Goal: Task Accomplishment & Management: Manage account settings

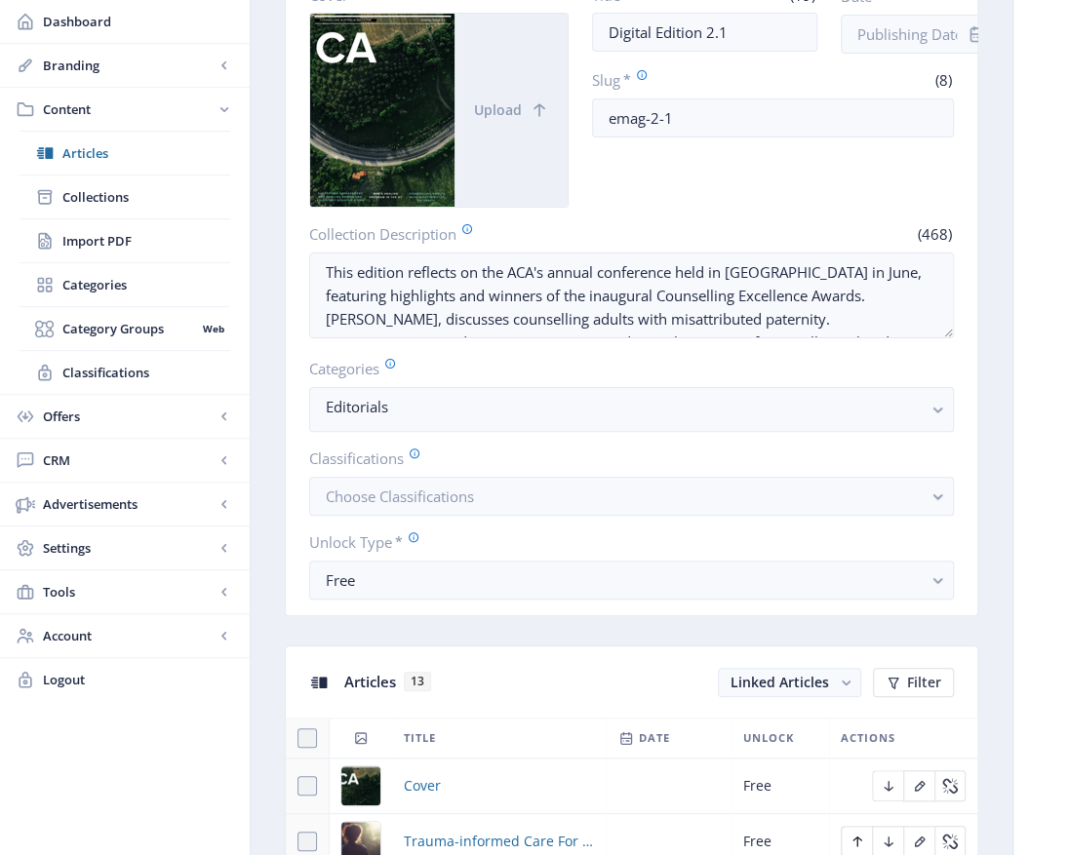
scroll to position [488, 0]
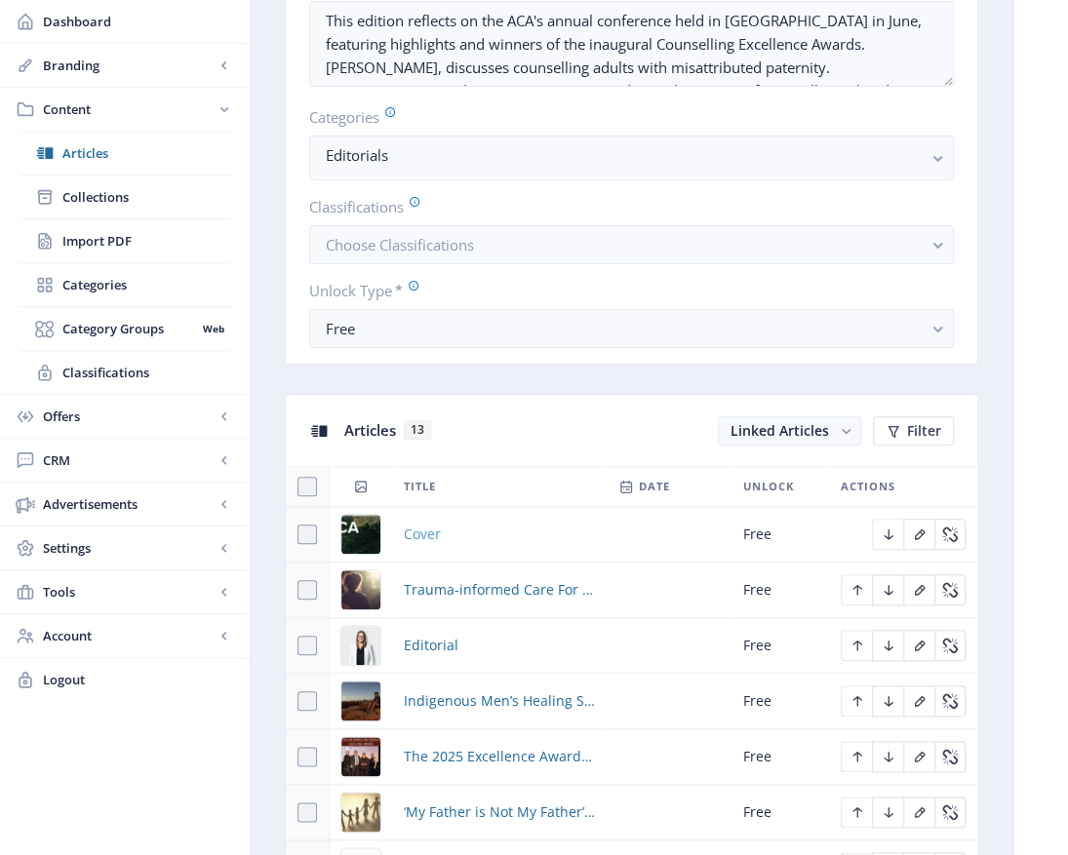
click at [421, 540] on span "Cover" at bounding box center [422, 534] width 37 height 23
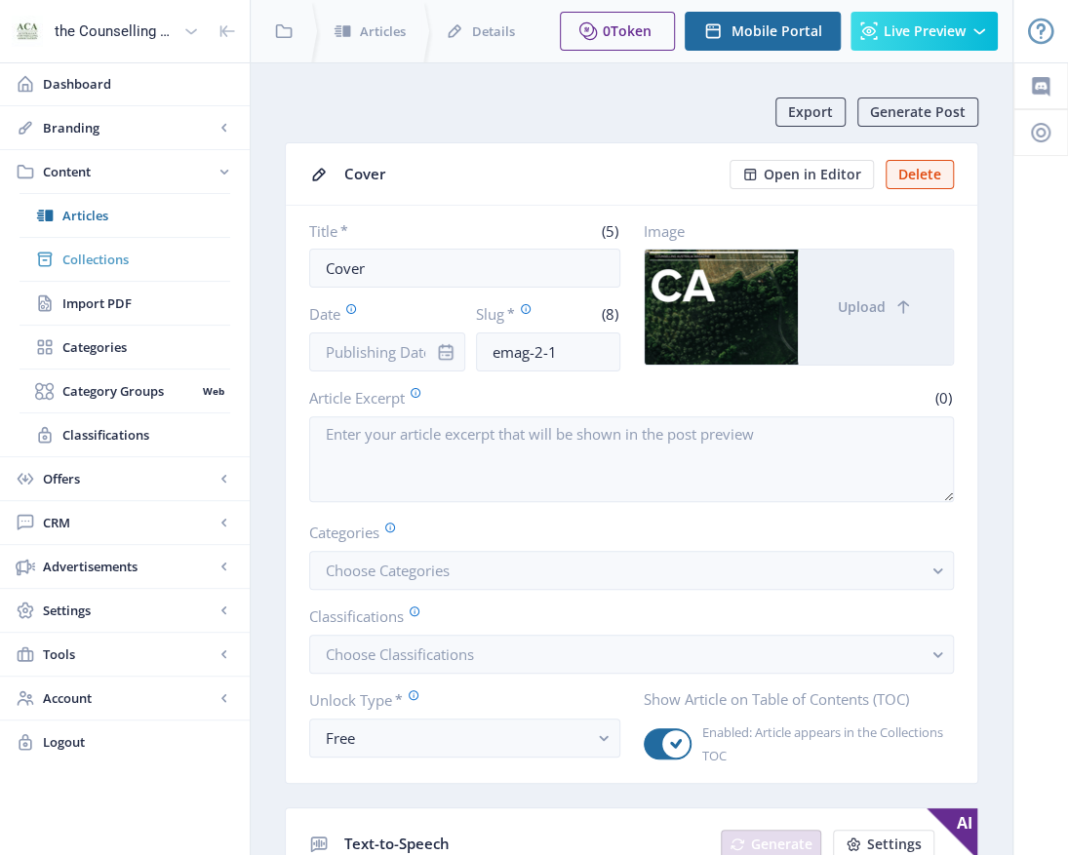
click at [82, 252] on span "Collections" at bounding box center [146, 260] width 168 height 20
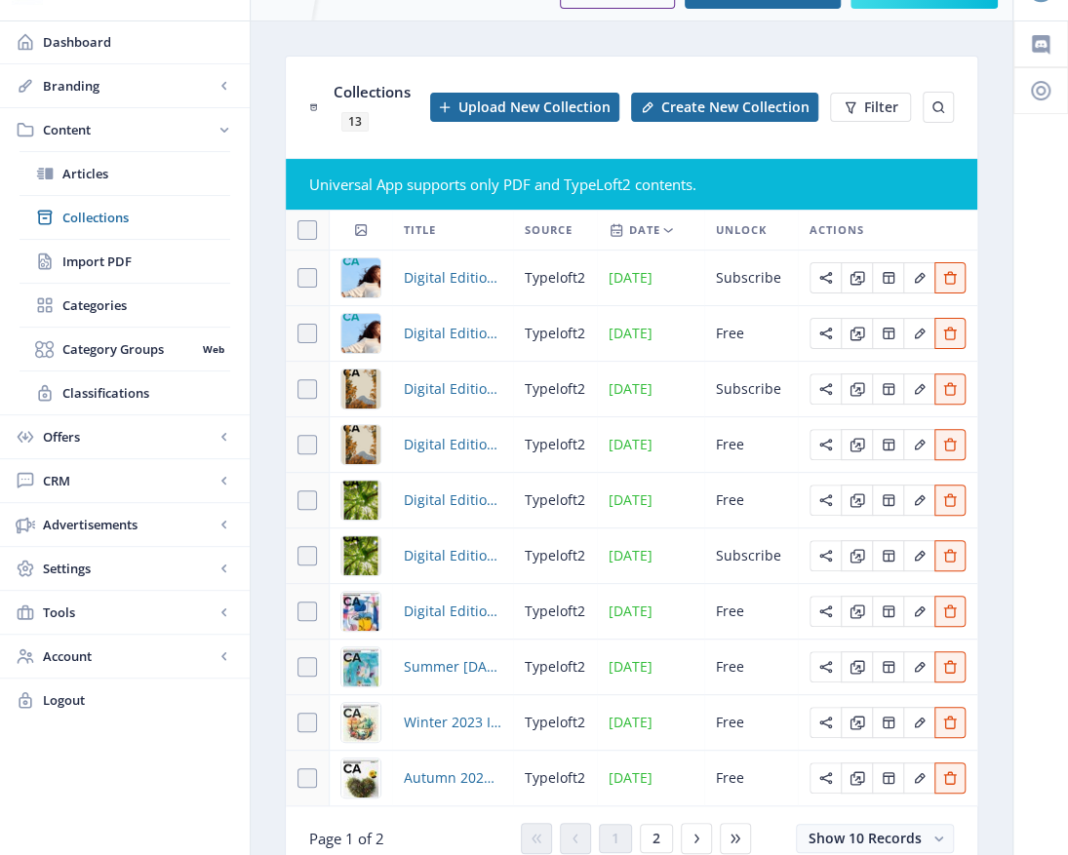
scroll to position [135, 0]
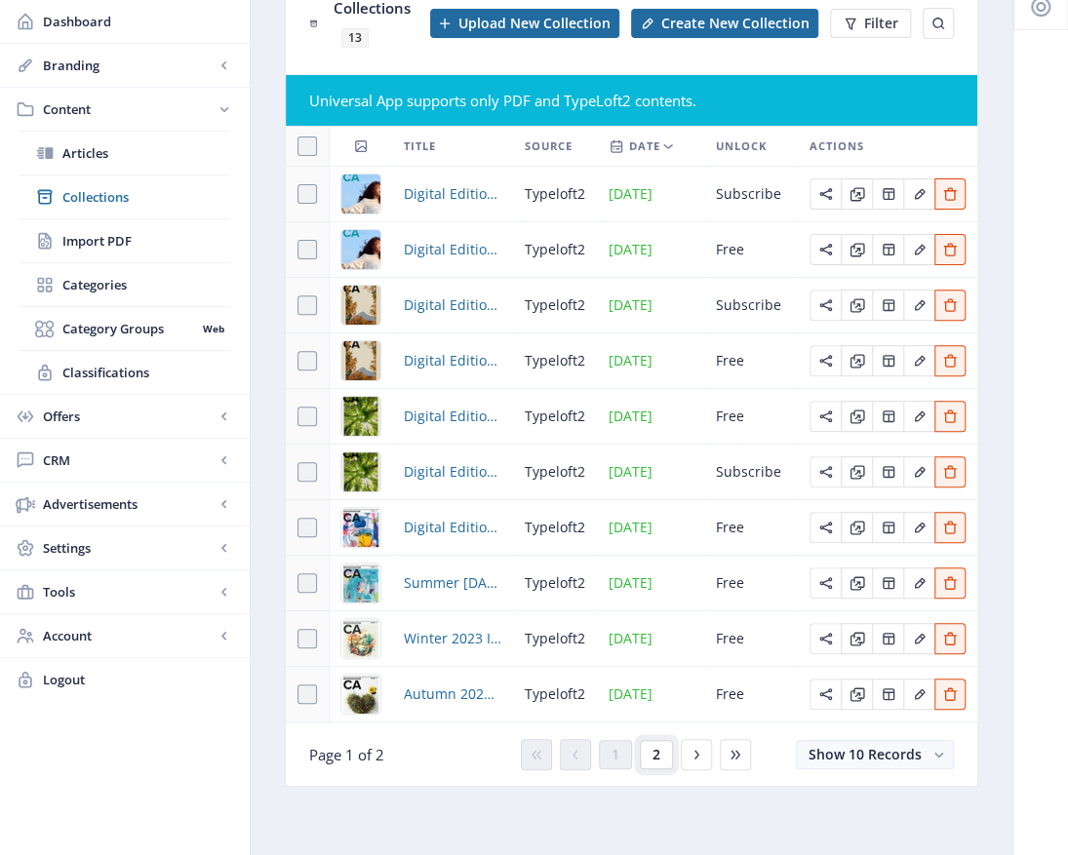
click at [661, 765] on button "2" at bounding box center [656, 754] width 33 height 29
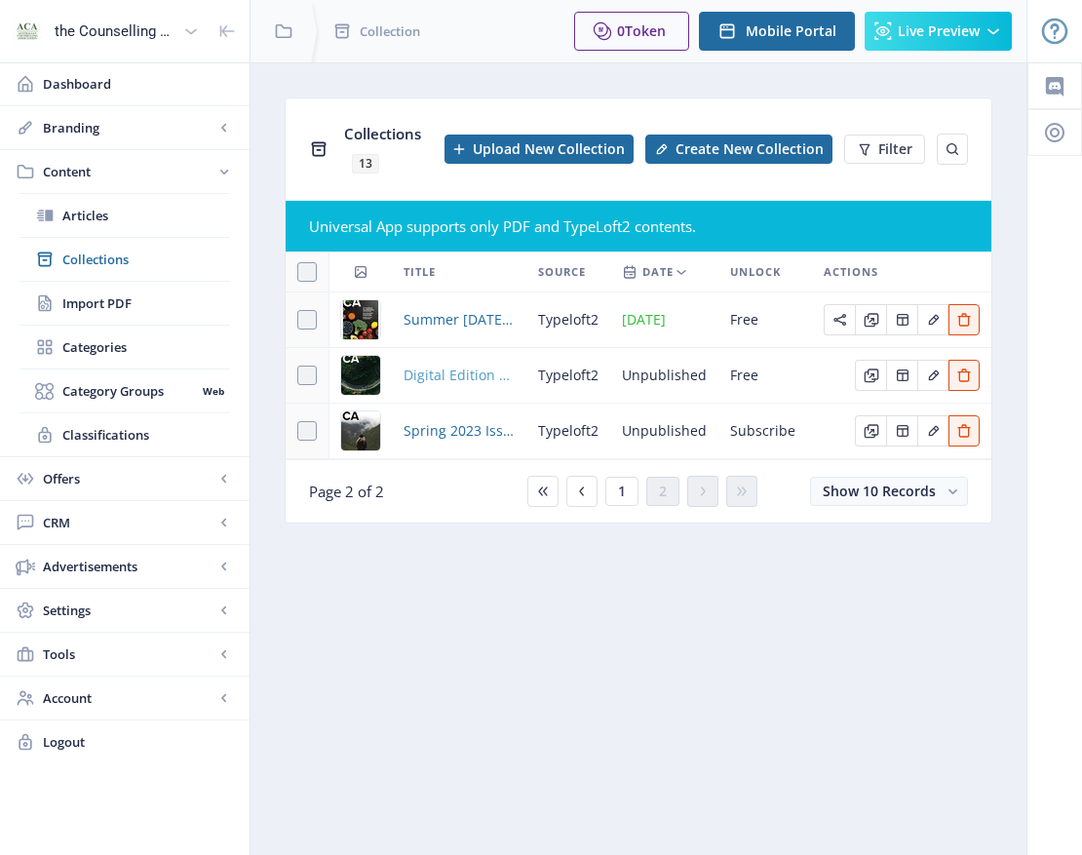
click at [445, 377] on span "Digital Edition 2.1" at bounding box center [459, 375] width 111 height 23
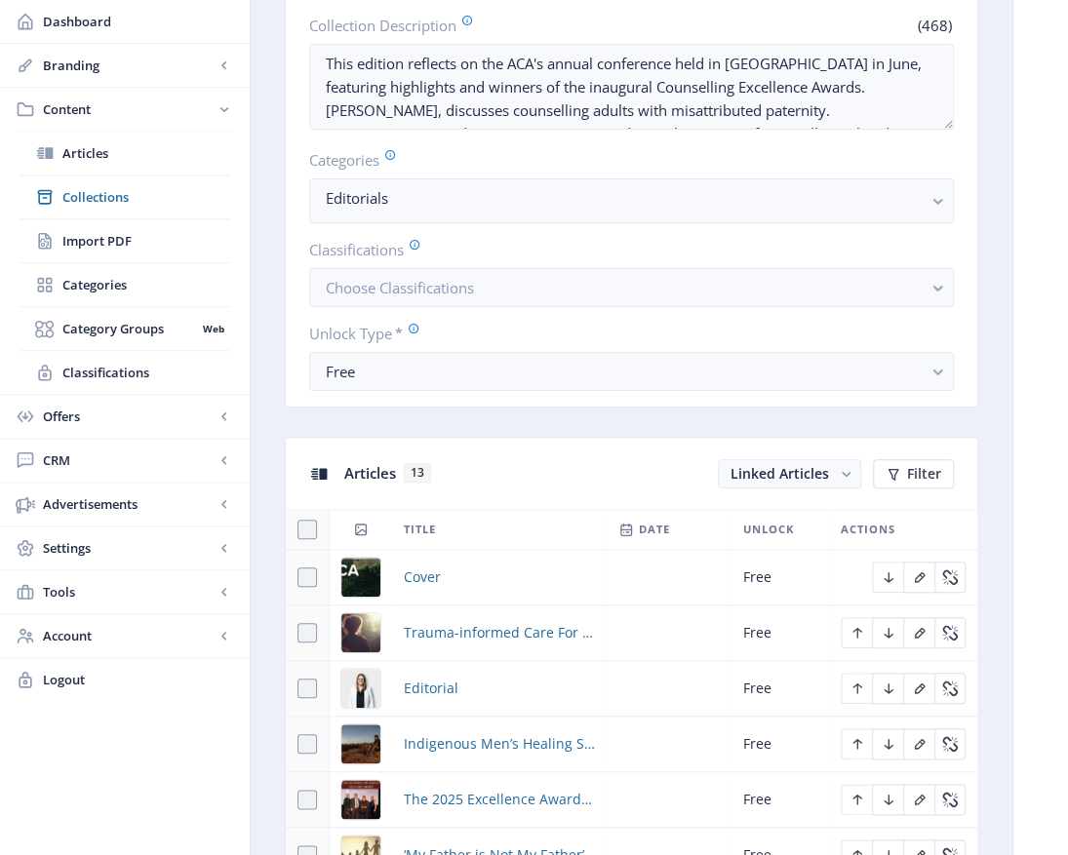
scroll to position [488, 0]
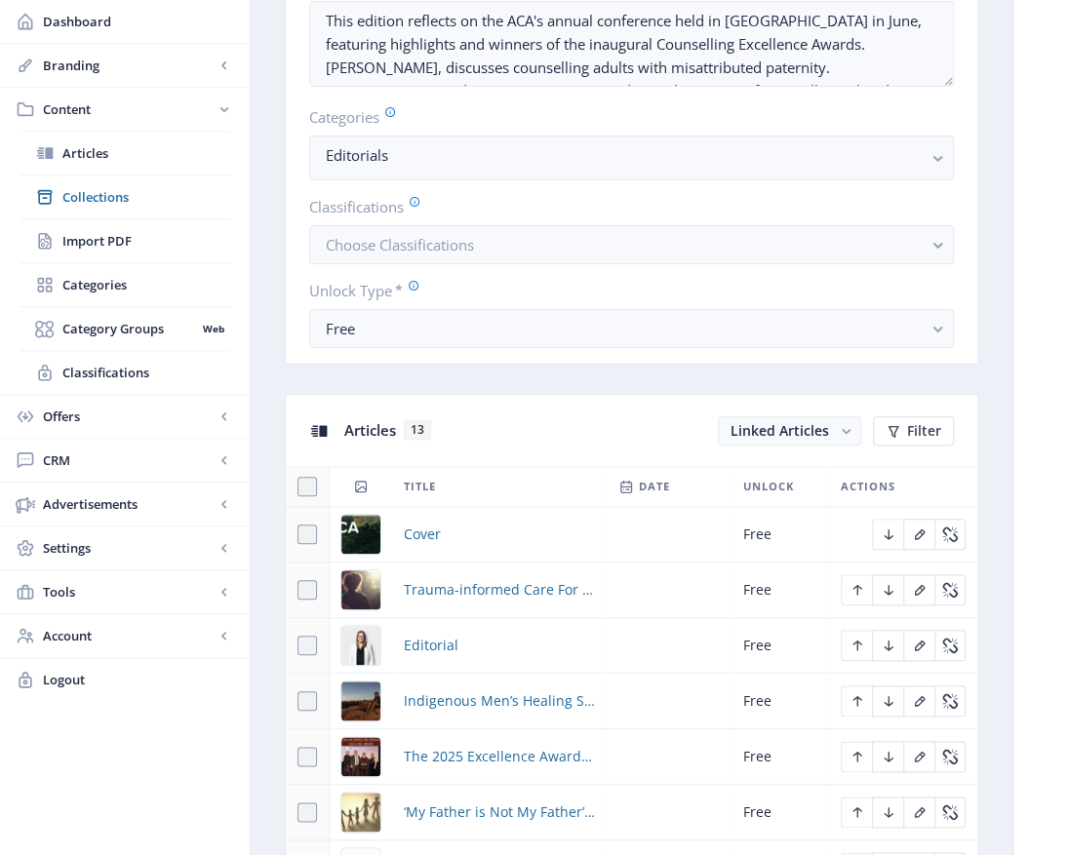
click at [358, 529] on img at bounding box center [360, 534] width 39 height 39
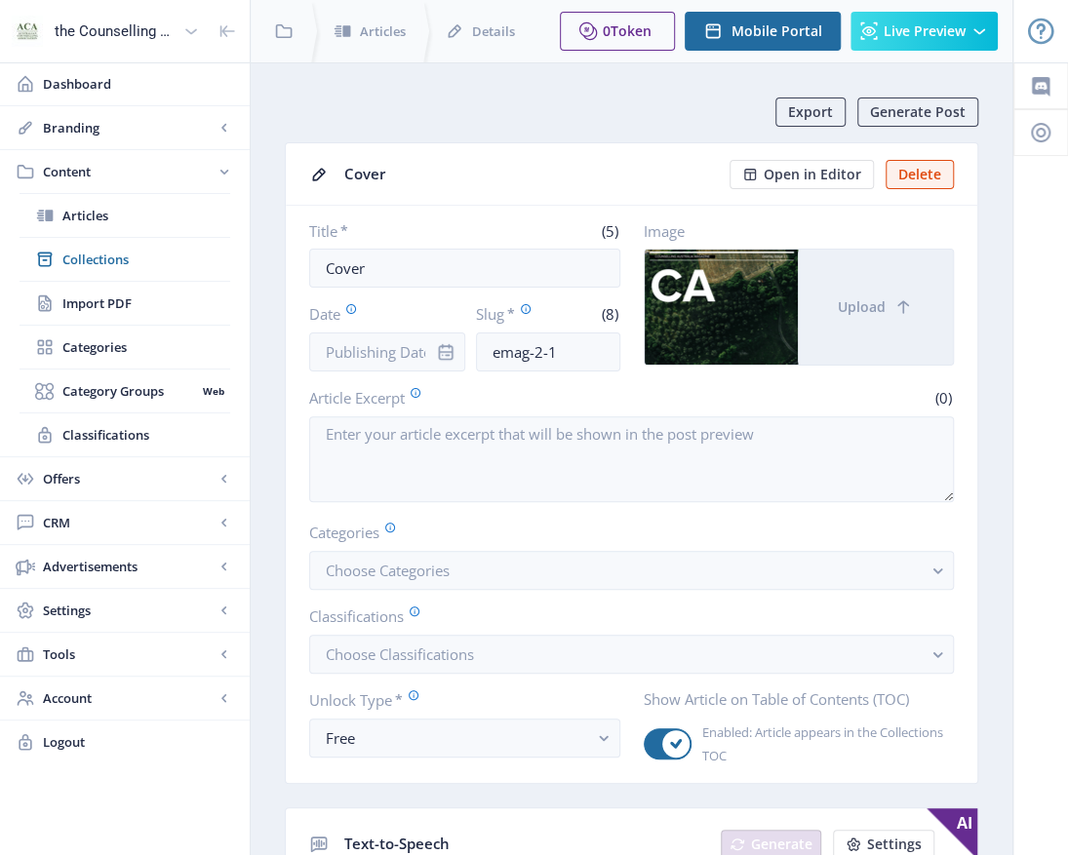
click at [739, 339] on div at bounding box center [721, 307] width 153 height 115
click at [741, 337] on div at bounding box center [721, 307] width 153 height 115
click at [791, 168] on span "Open in Editor" at bounding box center [813, 175] width 98 height 16
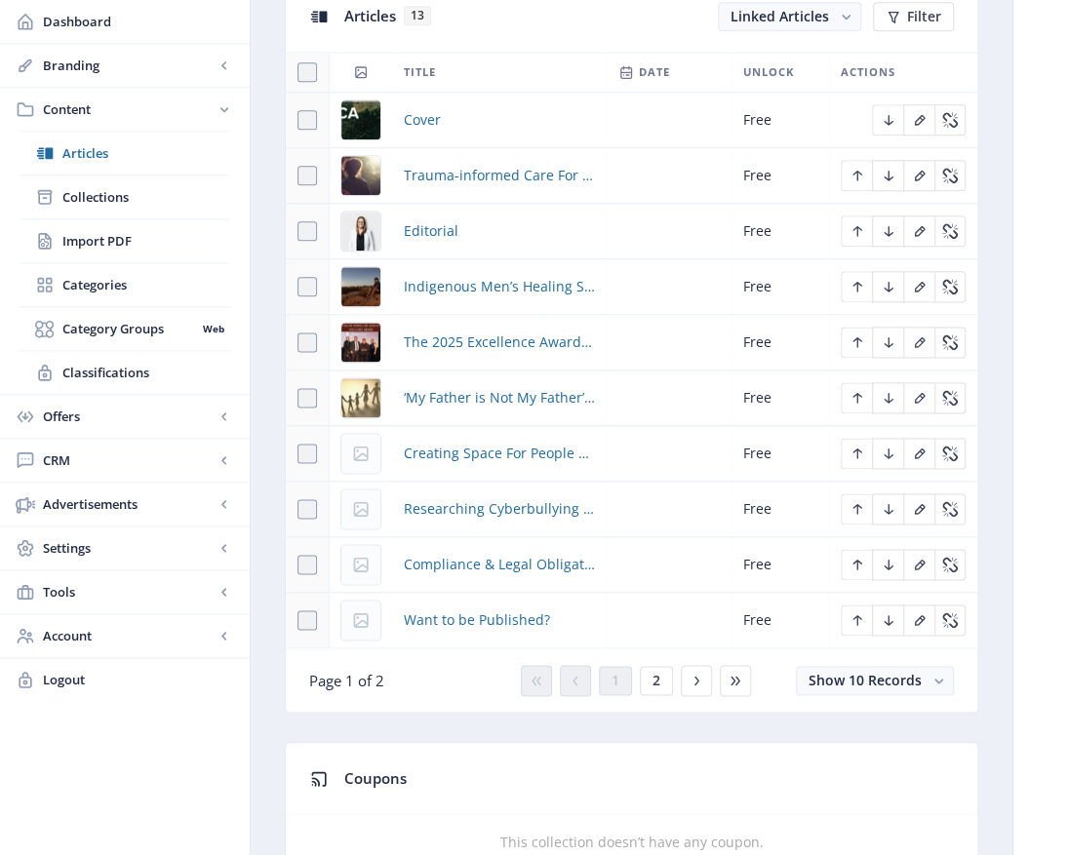
scroll to position [683, 0]
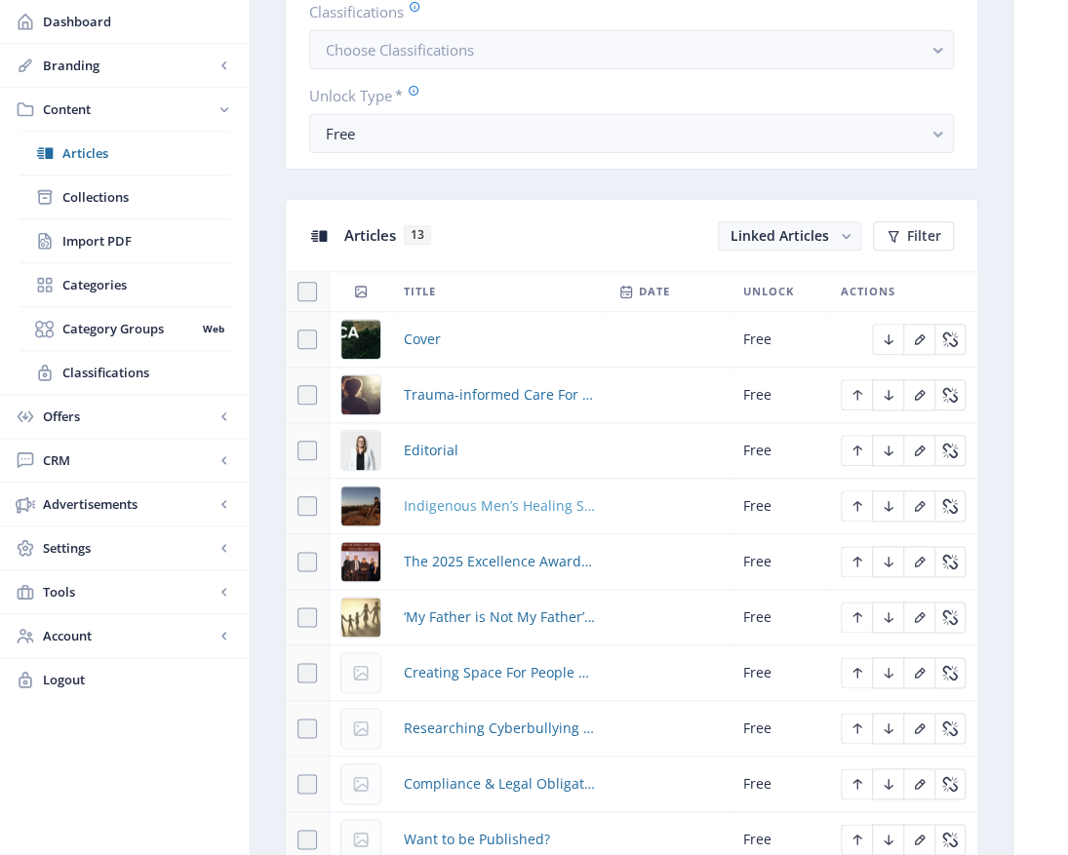
click at [529, 502] on span "Indigenous Men’s Healing Shed" at bounding box center [499, 505] width 191 height 23
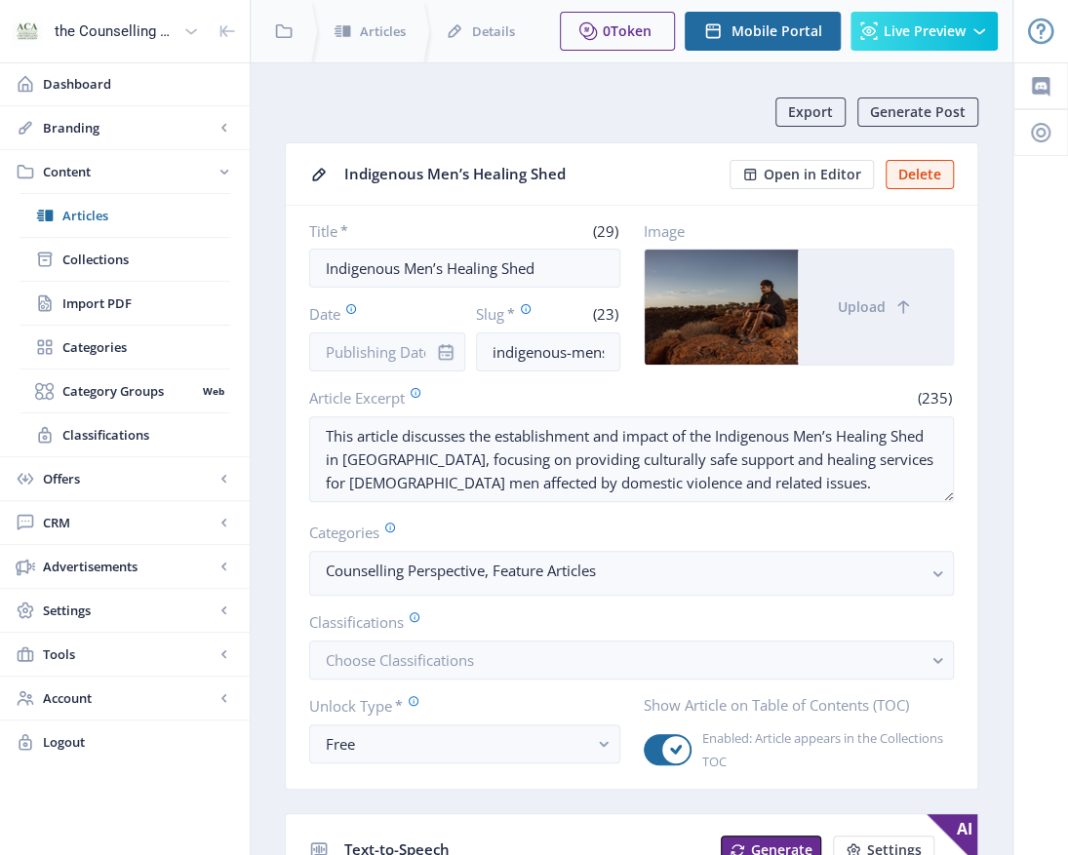
click at [566, 175] on div "Indigenous Men’s Healing Shed" at bounding box center [530, 174] width 373 height 30
drag, startPoint x: 561, startPoint y: 170, endPoint x: 342, endPoint y: 160, distance: 218.7
click at [342, 160] on nb-card-header "Indigenous Men’s Healing Shed Open in Editor Delete" at bounding box center [631, 174] width 691 height 62
drag, startPoint x: 342, startPoint y: 160, endPoint x: 385, endPoint y: 172, distance: 44.5
copy div "Indigenous Men’s Healing Shed"
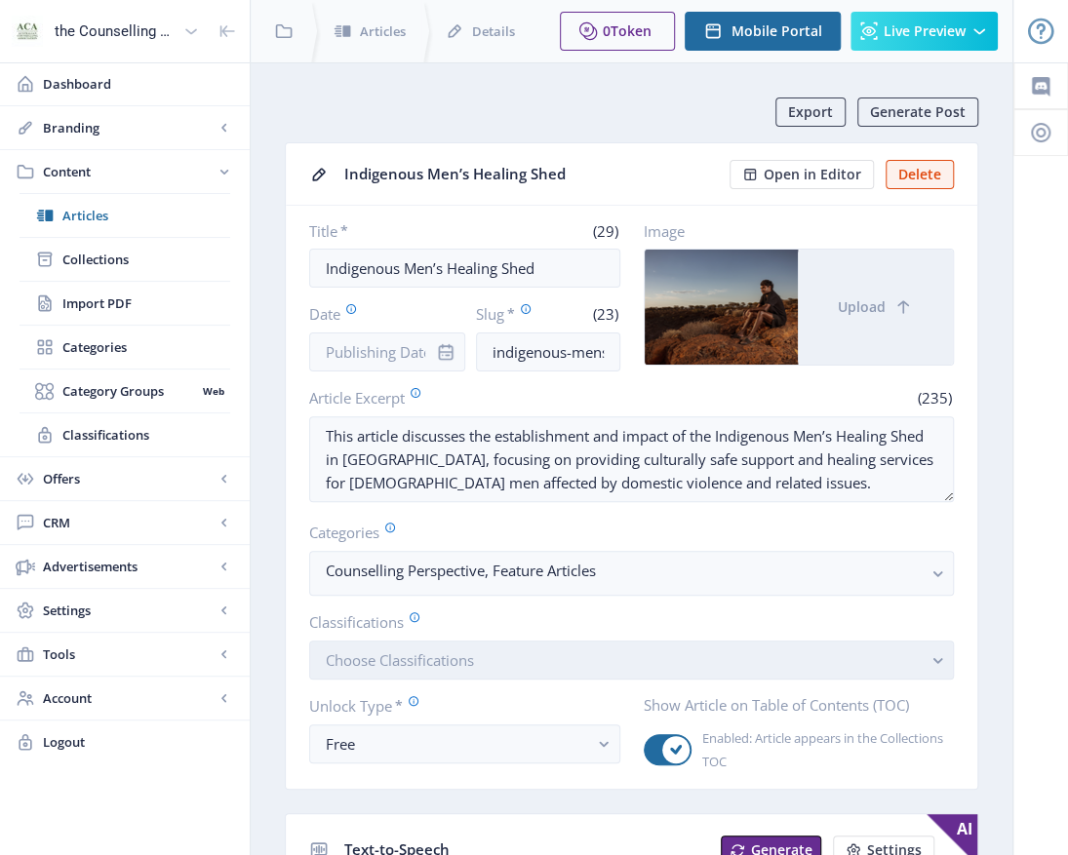
drag, startPoint x: 608, startPoint y: 660, endPoint x: 593, endPoint y: 654, distance: 16.7
click at [607, 660] on button "Choose Classifications" at bounding box center [631, 660] width 645 height 39
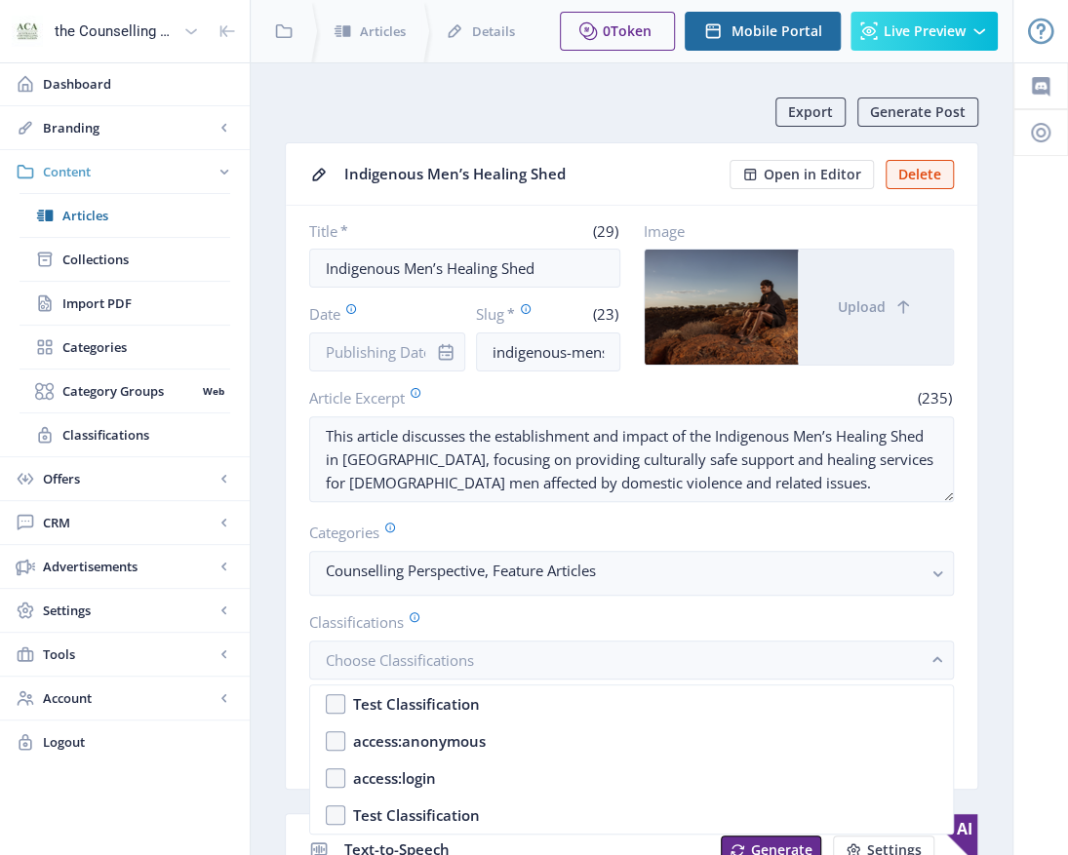
click at [70, 158] on link "Content" at bounding box center [125, 171] width 250 height 43
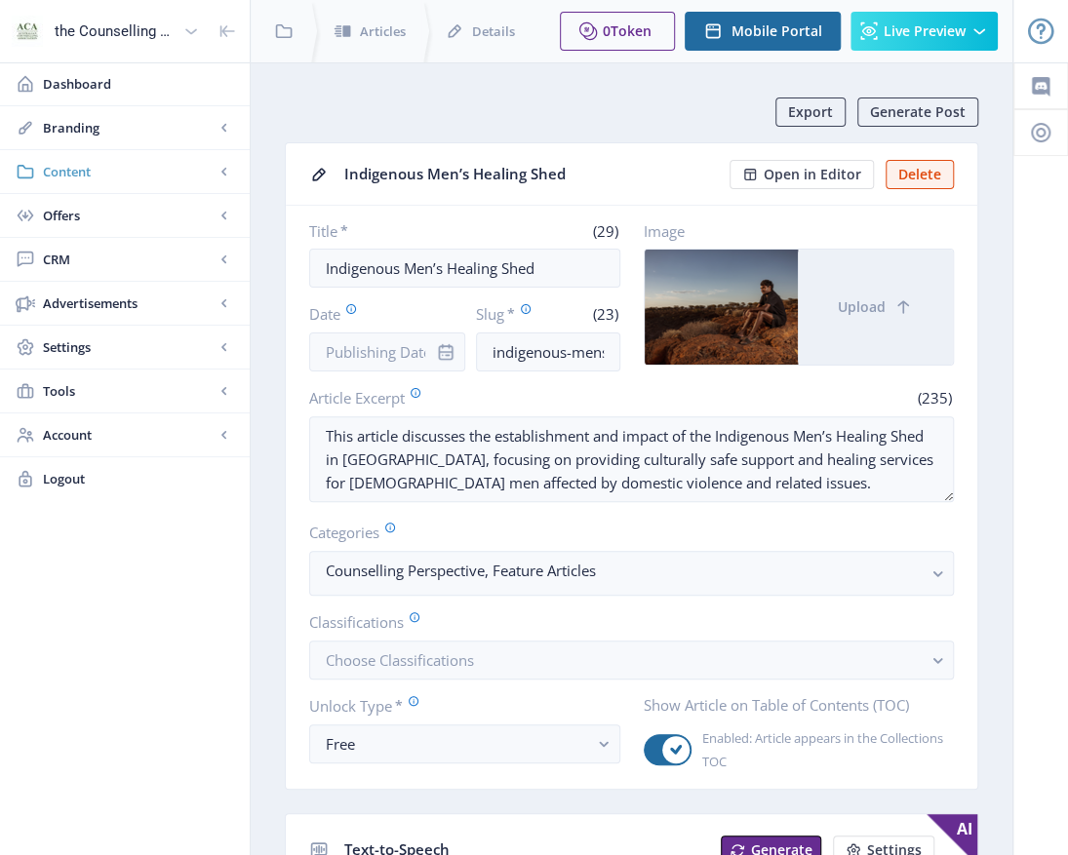
click at [59, 170] on span "Content" at bounding box center [129, 172] width 172 height 20
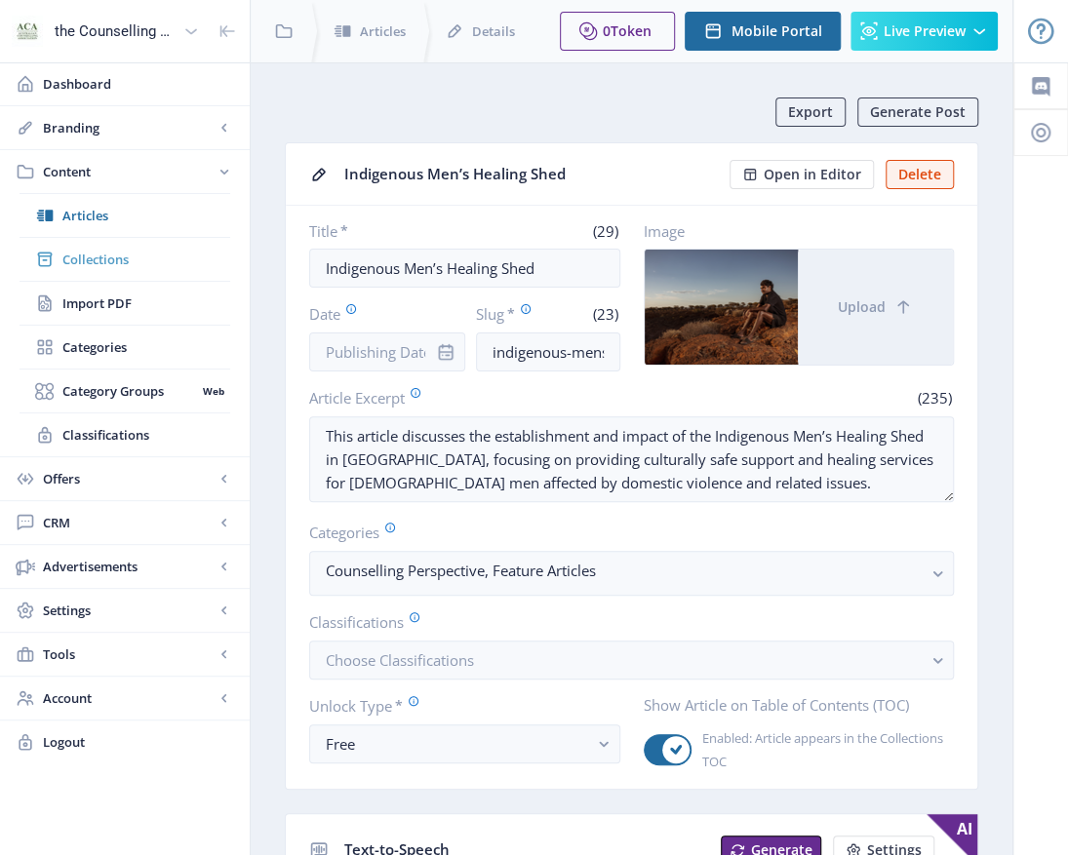
click at [92, 255] on span "Collections" at bounding box center [146, 260] width 168 height 20
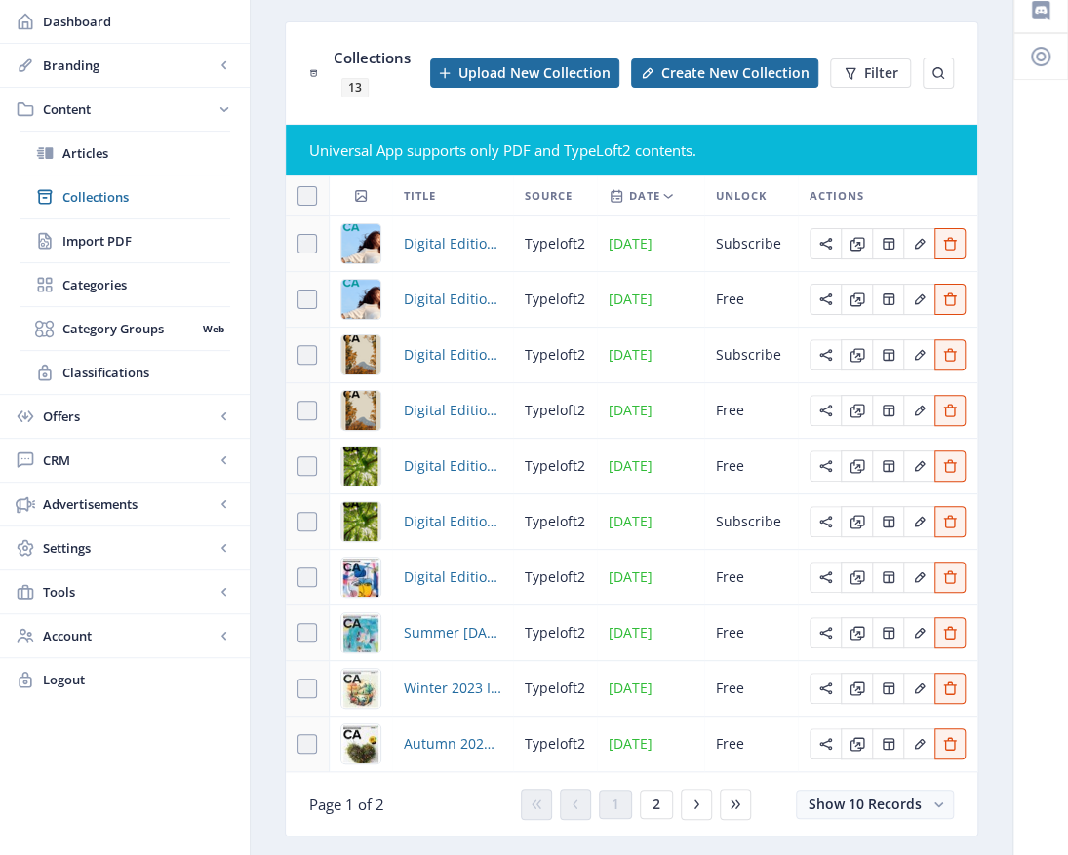
scroll to position [135, 0]
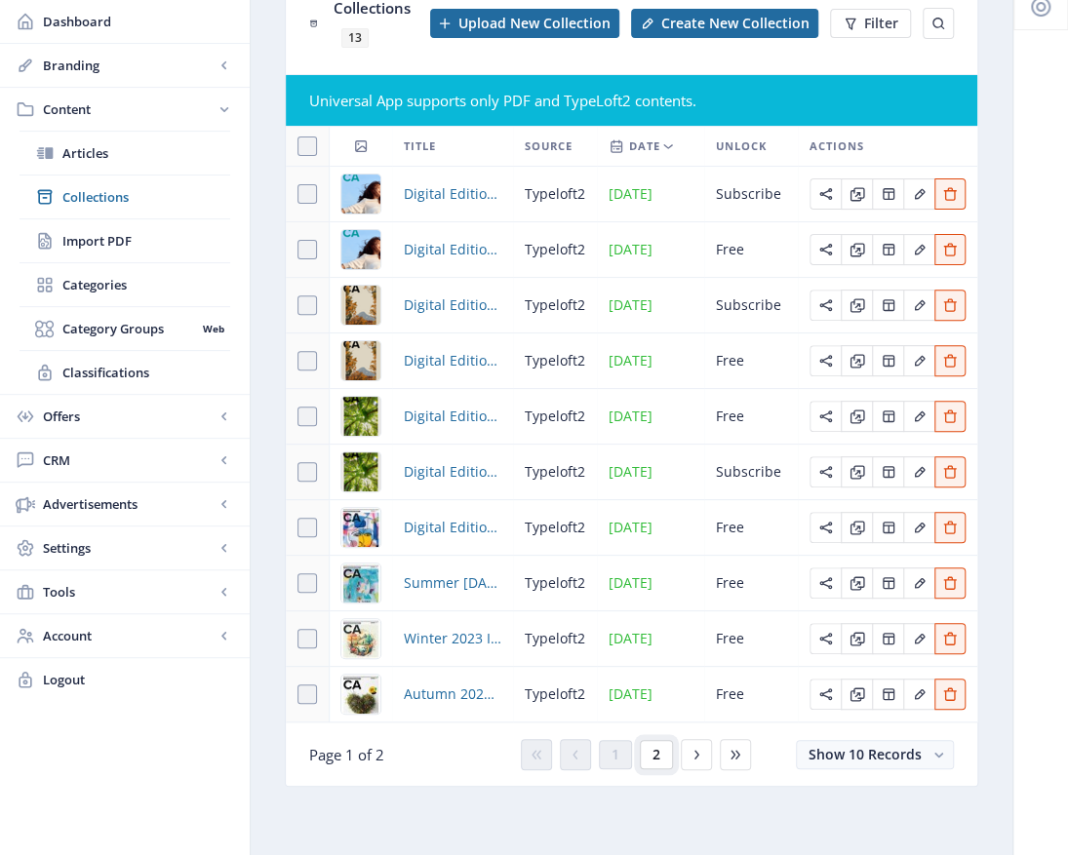
click at [652, 752] on span "2" at bounding box center [656, 755] width 8 height 16
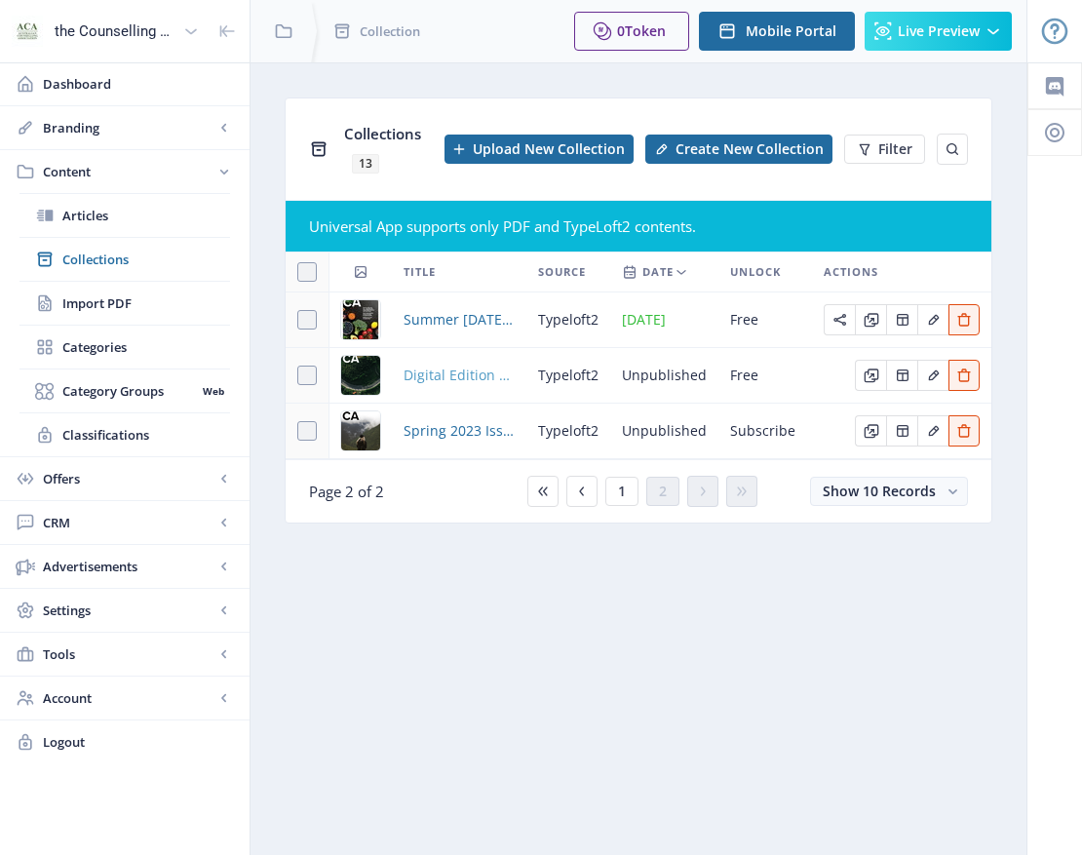
click at [471, 370] on span "Digital Edition 2.1" at bounding box center [459, 375] width 111 height 23
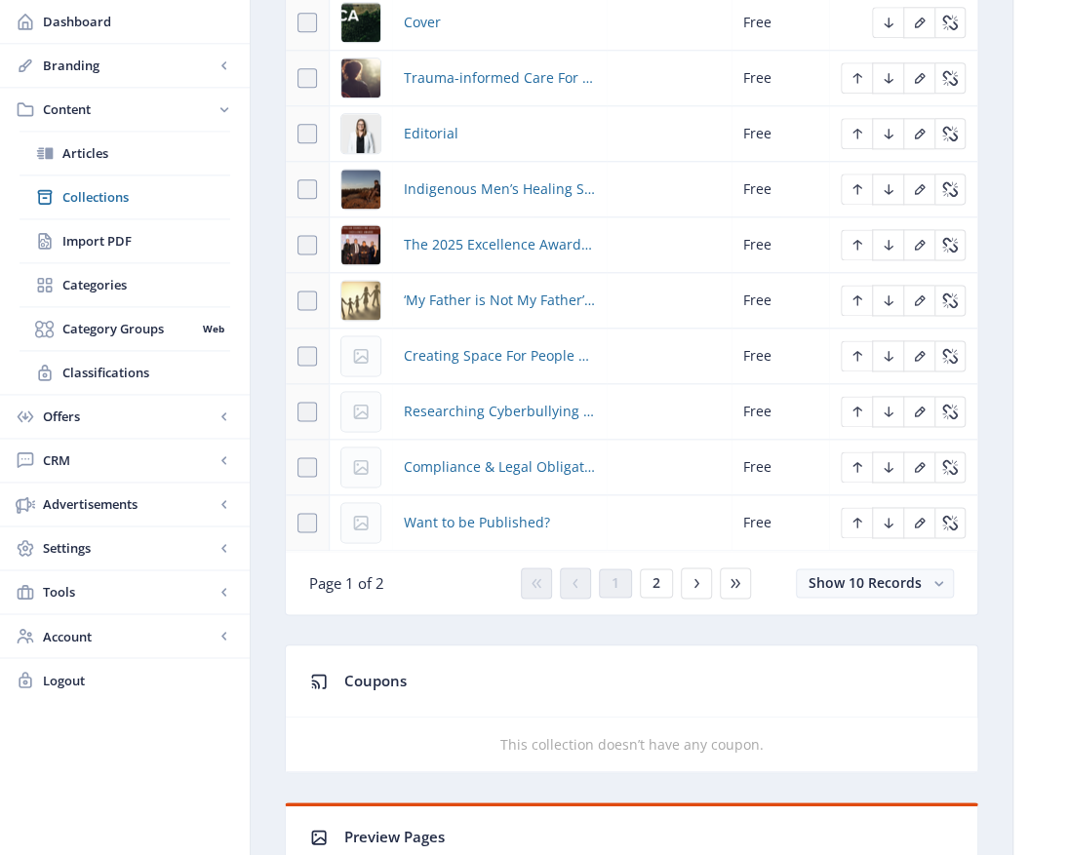
scroll to position [878, 0]
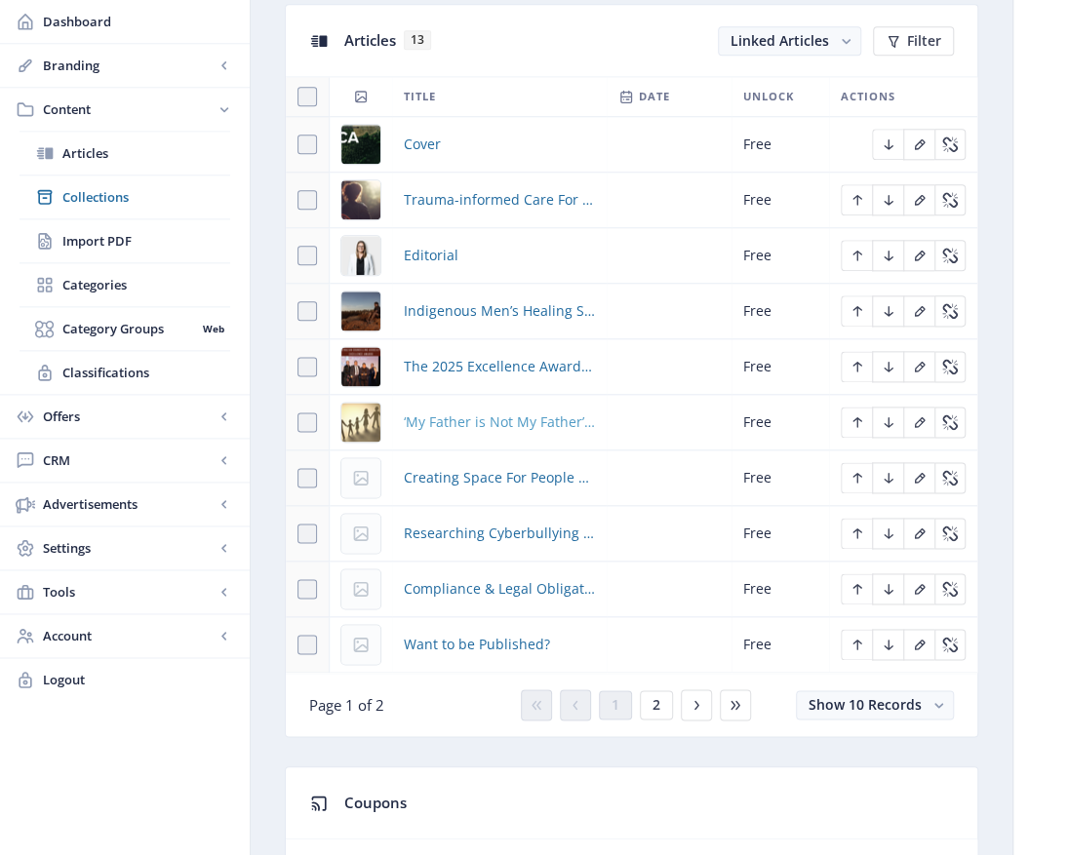
click at [449, 425] on span "‘My Father is Not My Father’: Counselling Adults Discovering Misattributed Pate…" at bounding box center [499, 422] width 191 height 23
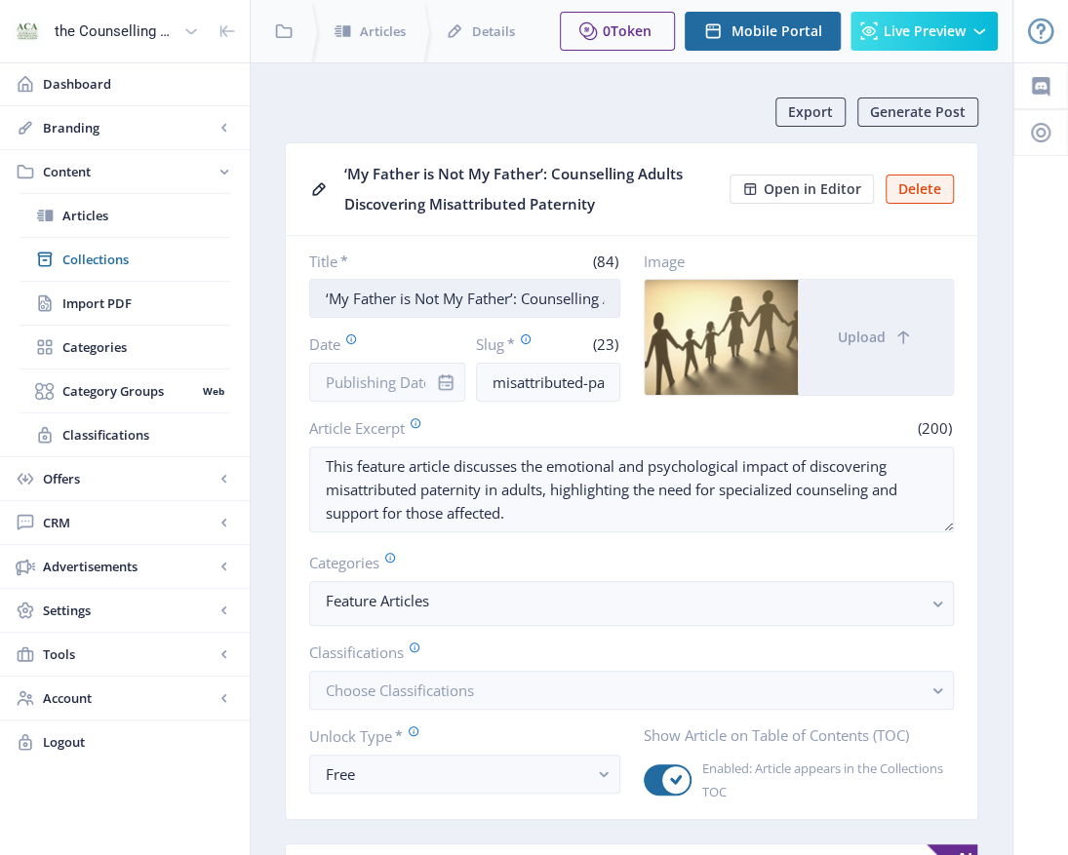
click at [614, 293] on input "‘My Father is Not My Father’: Counselling Adults Discovering Misattributed Pate…" at bounding box center [464, 298] width 311 height 39
drag, startPoint x: 316, startPoint y: 293, endPoint x: 651, endPoint y: 309, distance: 335.9
click at [651, 309] on div "Title * (84) ‘My Father is Not My Father’: Counselling Adults Discovering Misat…" at bounding box center [631, 327] width 645 height 150
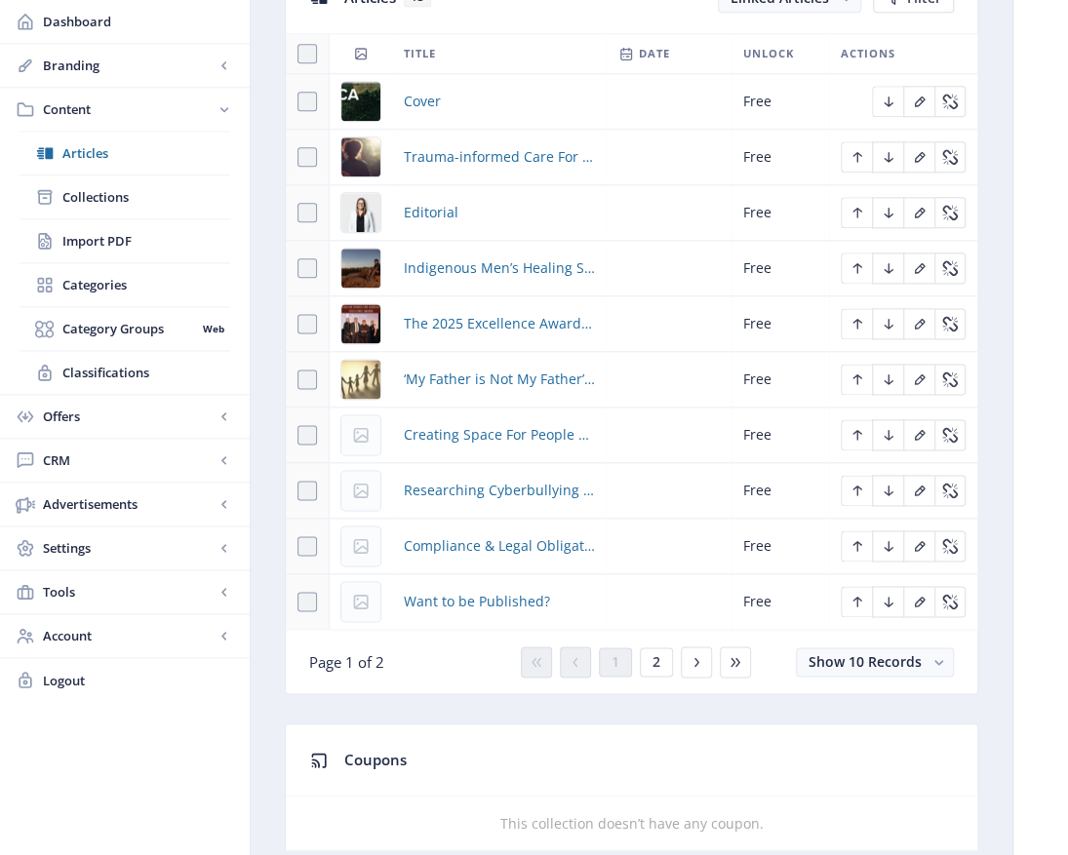
scroll to position [780, 0]
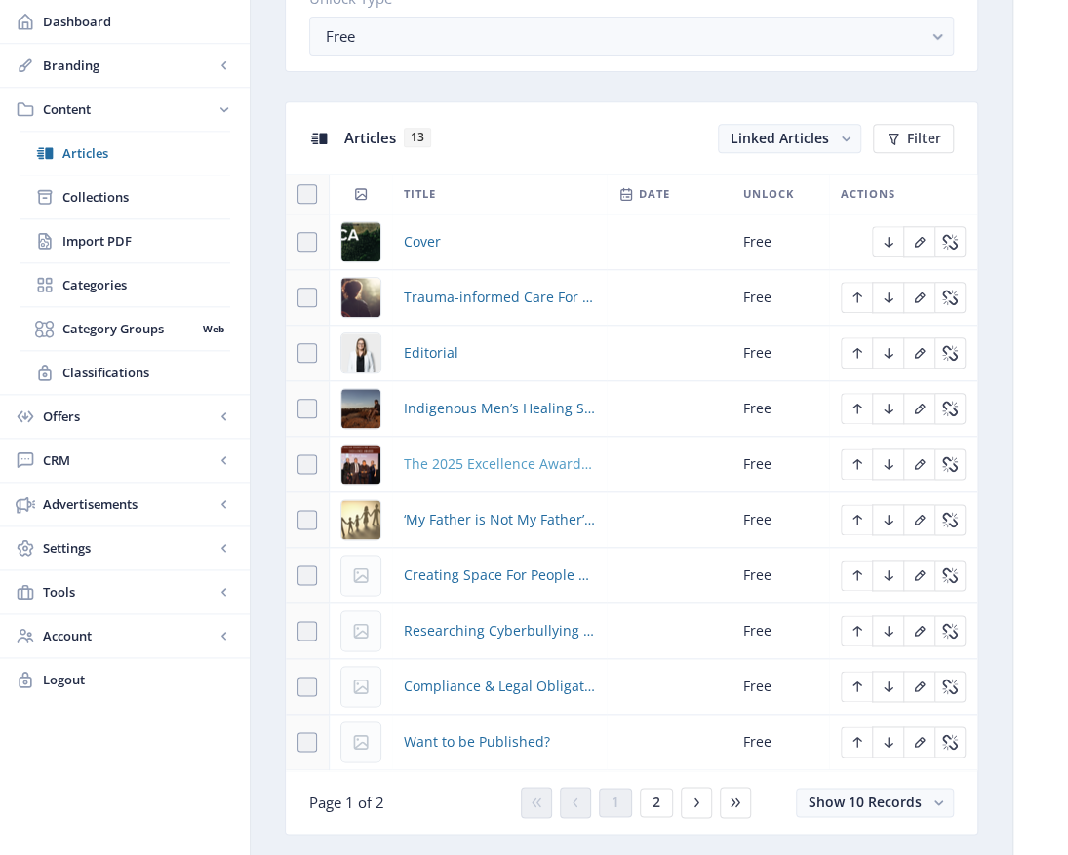
click at [474, 456] on span "The 2025 Excellence Awards in Counselling" at bounding box center [499, 463] width 191 height 23
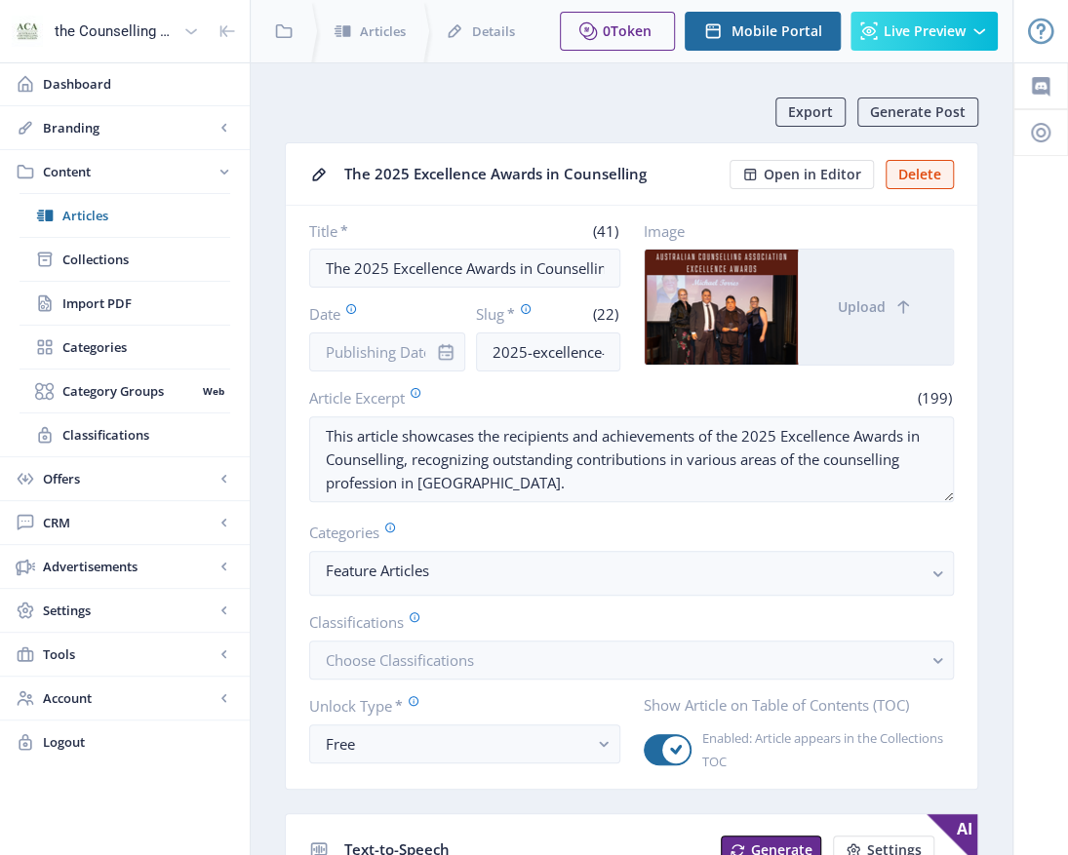
drag, startPoint x: 346, startPoint y: 166, endPoint x: 687, endPoint y: 168, distance: 341.3
click at [687, 168] on div "The 2025 Excellence Awards in Counselling" at bounding box center [530, 174] width 373 height 30
click at [588, 709] on label "Unlock Type *" at bounding box center [456, 705] width 295 height 21
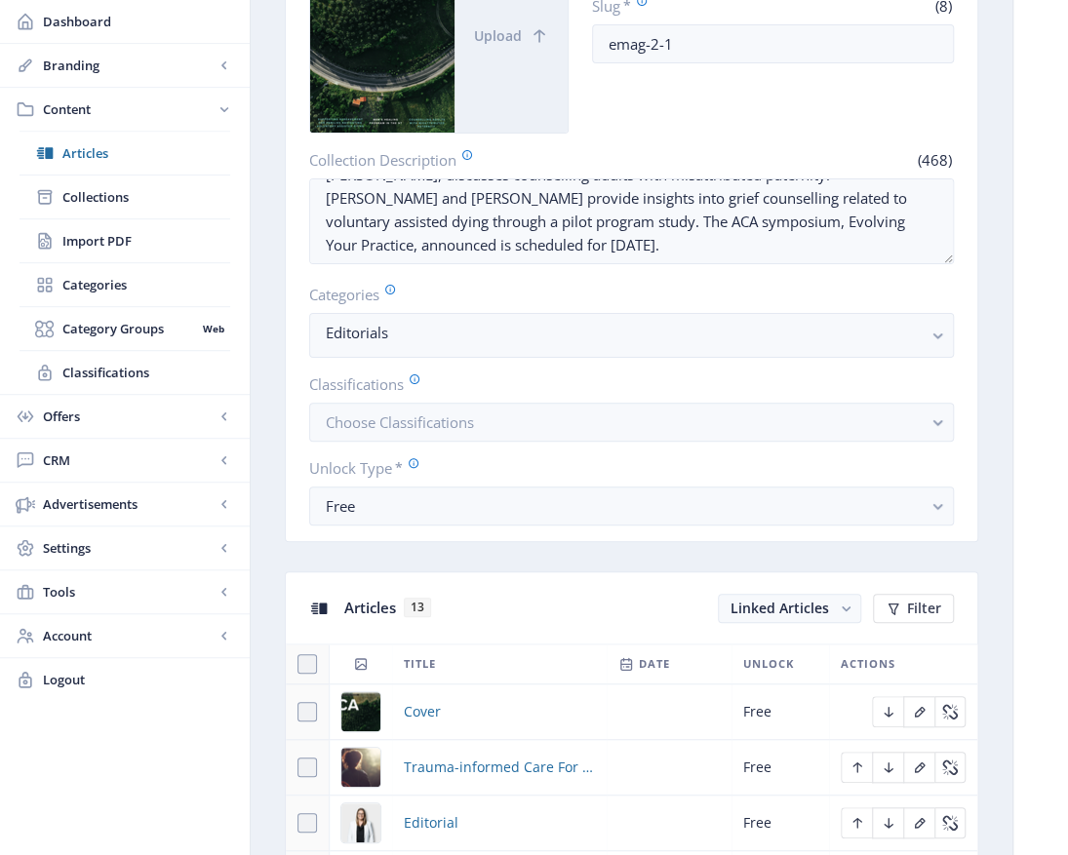
scroll to position [585, 0]
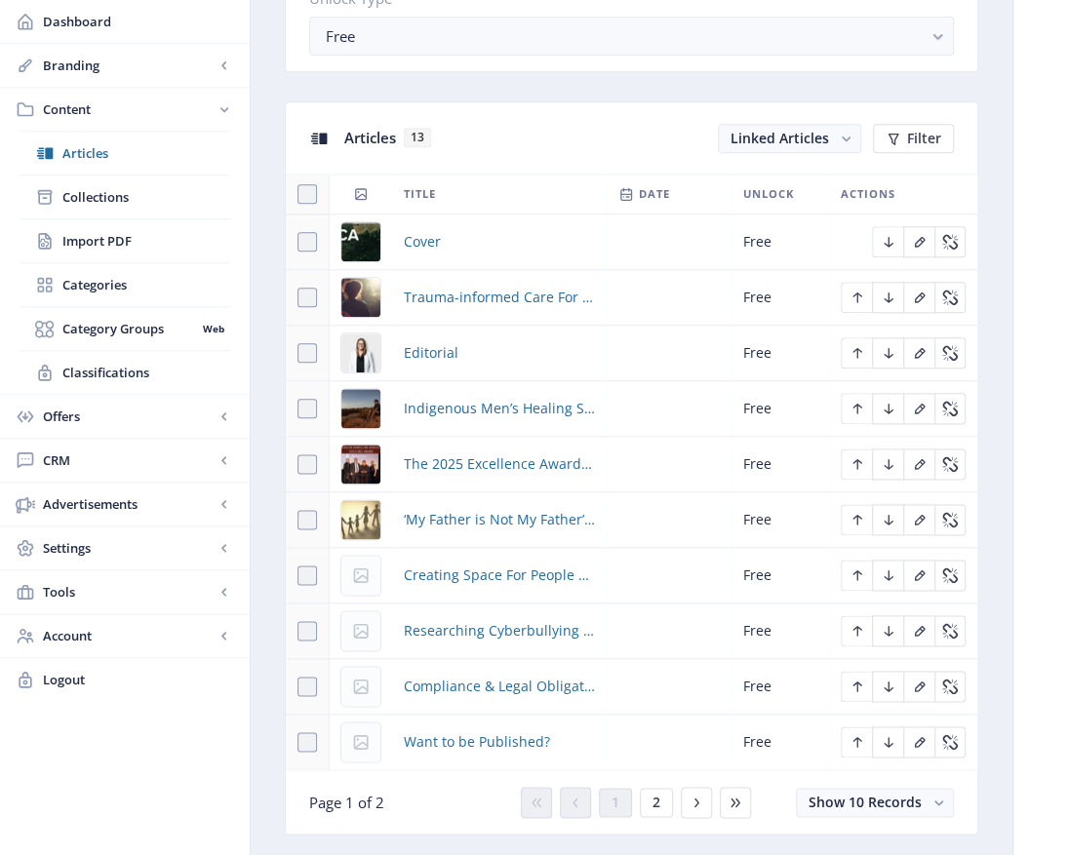
scroll to position [94, 0]
click at [542, 633] on span "Researching Cyberbullying In Youth Mental Health and Working Towards Holistic I…" at bounding box center [499, 630] width 191 height 23
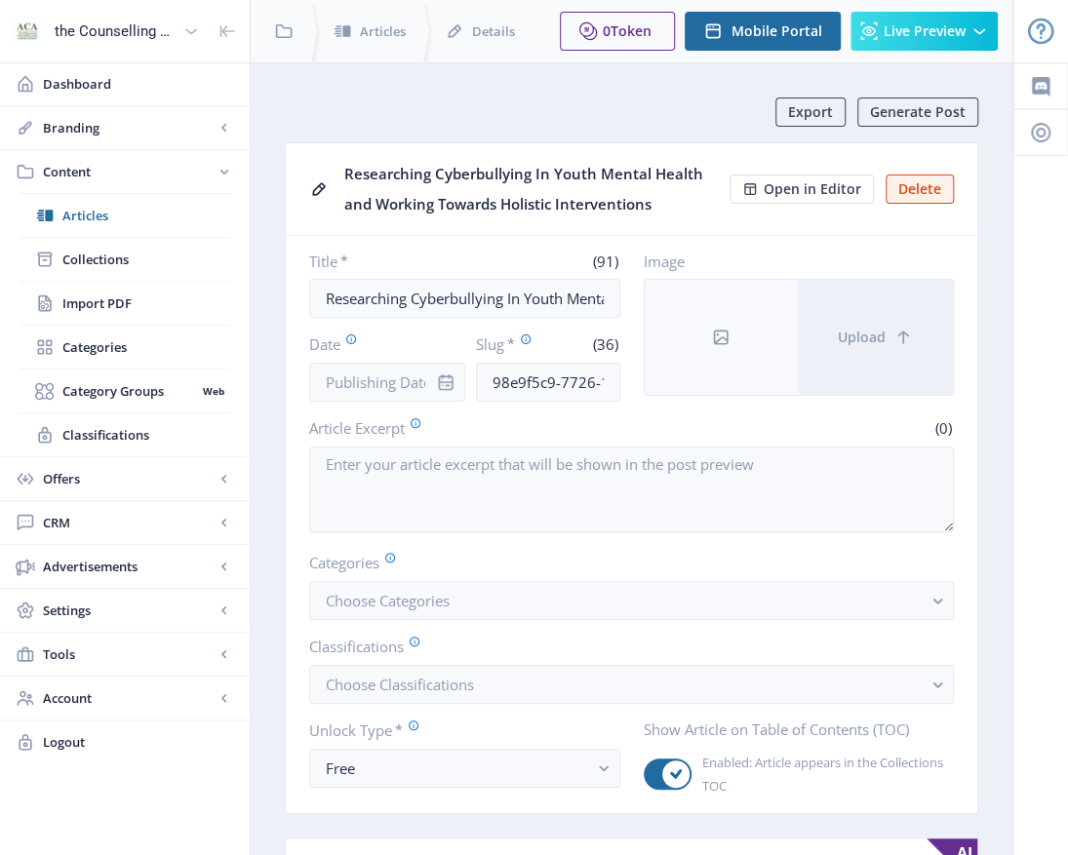
drag, startPoint x: 665, startPoint y: 201, endPoint x: 338, endPoint y: 177, distance: 327.5
click at [338, 177] on nb-card-header "Researching Cyberbullying In Youth Mental Health and Working Towards Holistic I…" at bounding box center [631, 189] width 691 height 93
drag, startPoint x: 338, startPoint y: 177, endPoint x: 411, endPoint y: 176, distance: 72.2
copy div "Researching Cyberbullying In Youth Mental Health and Working Towards Holistic I…"
